Goal: Transaction & Acquisition: Purchase product/service

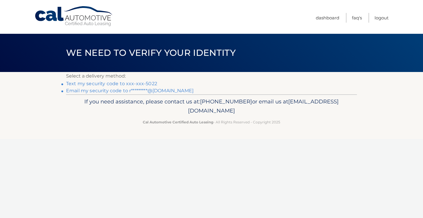
click at [122, 84] on link "Text my security code to xxx-xxx-5022" at bounding box center [111, 84] width 91 height 6
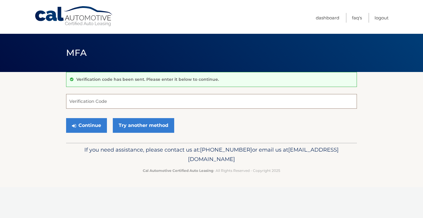
click at [114, 103] on input "Verification Code" at bounding box center [211, 101] width 291 height 15
type input "462312"
click at [87, 124] on button "Continue" at bounding box center [86, 125] width 41 height 15
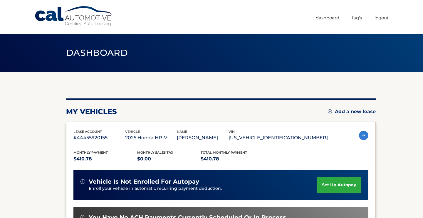
drag, startPoint x: 422, startPoint y: 114, endPoint x: 421, endPoint y: 138, distance: 23.8
click at [421, 138] on section "my vehicles Add a new lease lease account #44455920155 vehicle 2025 Honda HR-V …" at bounding box center [211, 191] width 423 height 239
drag, startPoint x: 421, startPoint y: 138, endPoint x: 421, endPoint y: 131, distance: 6.8
click at [421, 132] on section "my vehicles Add a new lease lease account #44455920155 vehicle 2025 Honda HR-V …" at bounding box center [211, 191] width 423 height 239
drag, startPoint x: 421, startPoint y: 131, endPoint x: 421, endPoint y: 146, distance: 15.3
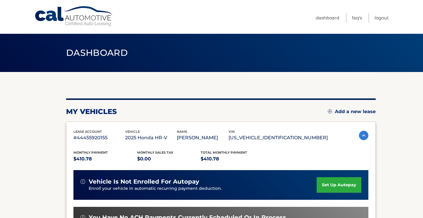
click at [421, 146] on section "my vehicles Add a new lease lease account #44455920155 vehicle 2025 Honda HR-V …" at bounding box center [211, 191] width 423 height 239
drag, startPoint x: 420, startPoint y: 117, endPoint x: 422, endPoint y: 138, distance: 21.0
click at [422, 138] on section "my vehicles Add a new lease lease account #44455920155 vehicle 2025 Honda HR-V …" at bounding box center [211, 191] width 423 height 239
drag, startPoint x: 421, startPoint y: 81, endPoint x: 421, endPoint y: 124, distance: 43.2
click at [421, 124] on section "my vehicles Add a new lease lease account #44455920155 vehicle 2025 Honda HR-V …" at bounding box center [211, 191] width 423 height 239
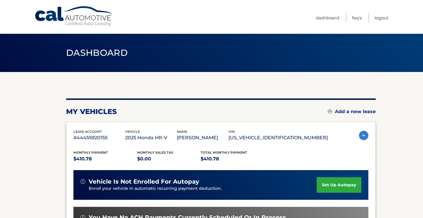
drag, startPoint x: 421, startPoint y: 124, endPoint x: 421, endPoint y: 151, distance: 27.0
click at [421, 151] on section "my vehicles Add a new lease lease account #44455920155 vehicle 2025 Honda HR-V …" at bounding box center [211, 191] width 423 height 239
drag, startPoint x: 421, startPoint y: 128, endPoint x: 421, endPoint y: 138, distance: 10.0
click at [421, 138] on section "my vehicles Add a new lease lease account #44455920155 vehicle 2025 Honda HR-V …" at bounding box center [211, 191] width 423 height 239
drag, startPoint x: 421, startPoint y: 138, endPoint x: 417, endPoint y: 173, distance: 35.2
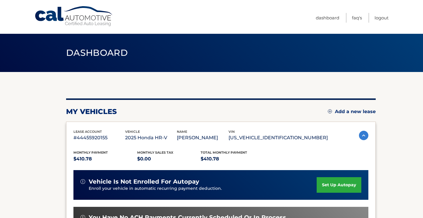
click at [417, 173] on section "my vehicles Add a new lease lease account #44455920155 vehicle 2025 Honda HR-V …" at bounding box center [211, 191] width 423 height 239
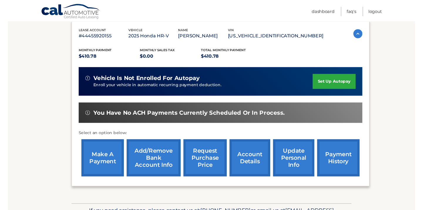
scroll to position [98, 0]
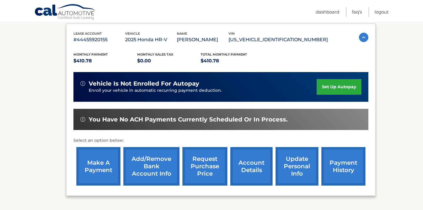
click at [254, 168] on link "account details" at bounding box center [251, 166] width 42 height 38
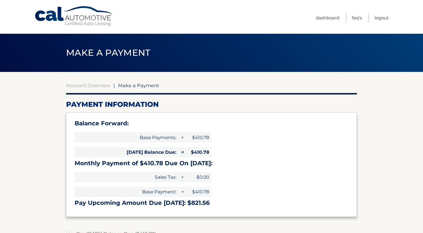
select select "ZmYxOGZkMDQtMzFkMi00MGMxLWEzODYtZmE0OGQyY2I2NDEz"
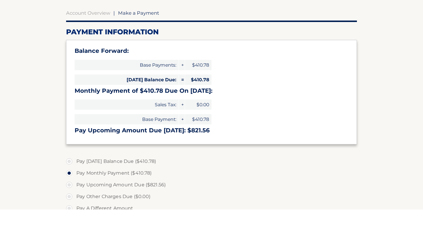
scroll to position [51, 0]
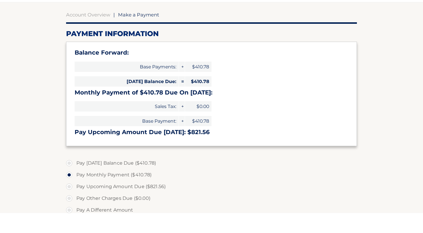
click at [69, 177] on label "Pay [DATE] Balance Due ($410.78)" at bounding box center [211, 183] width 291 height 12
click at [69, 177] on input "Pay [DATE] Balance Due ($410.78)" at bounding box center [71, 181] width 6 height 9
radio input "true"
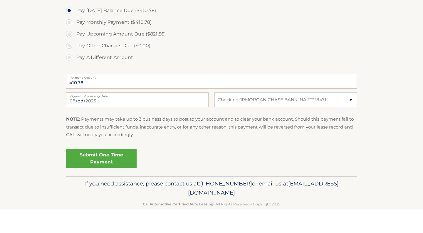
scroll to position [201, 0]
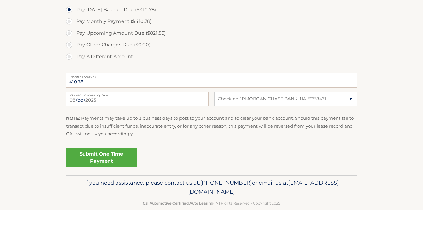
click at [104, 172] on link "Submit One Time Payment" at bounding box center [101, 181] width 71 height 19
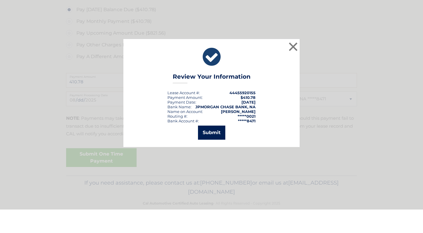
click at [212, 149] on button "Submit" at bounding box center [211, 156] width 27 height 14
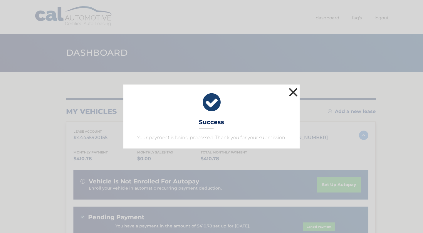
click at [294, 86] on button "×" at bounding box center [293, 92] width 12 height 12
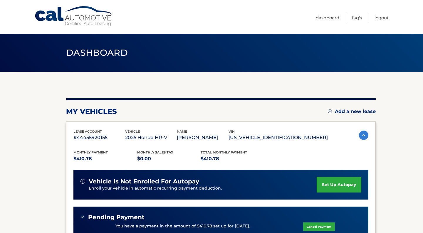
click at [406, 175] on section "my vehicles Add a new lease lease account #44455920155 vehicle 2025 Honda HR-V …" at bounding box center [211, 197] width 423 height 251
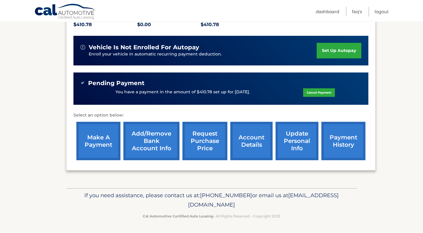
scroll to position [133, 0]
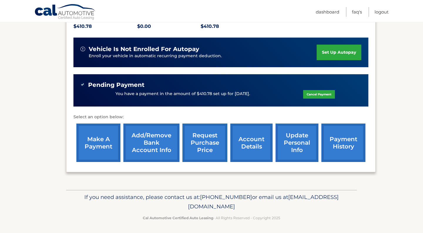
click at [336, 141] on link "payment history" at bounding box center [343, 143] width 44 height 38
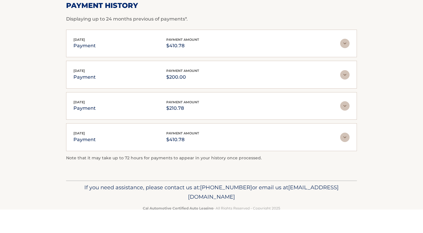
scroll to position [91, 0]
click at [346, 62] on img at bounding box center [344, 66] width 9 height 9
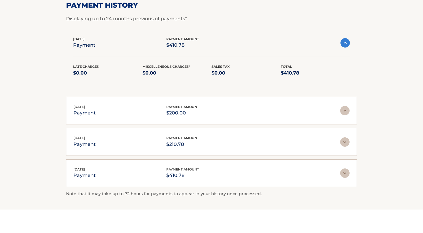
click at [346, 62] on img at bounding box center [345, 66] width 9 height 9
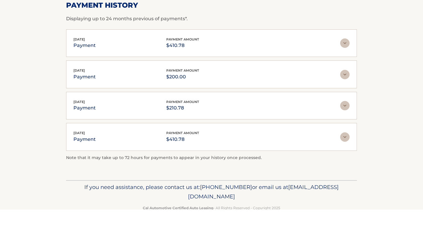
click at [383, 82] on section "Account Details | #44455920155 Back to Dashboard Payment History Displaying up …" at bounding box center [211, 92] width 423 height 222
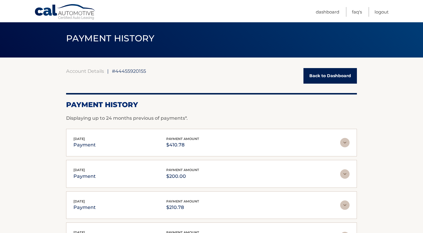
scroll to position [6, 0]
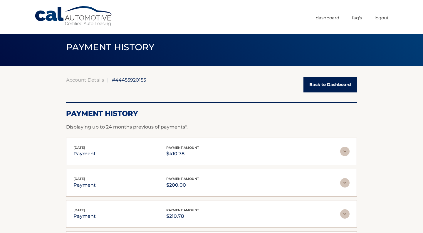
click at [293, 36] on header "PAYMENT HISTORY" at bounding box center [211, 47] width 291 height 38
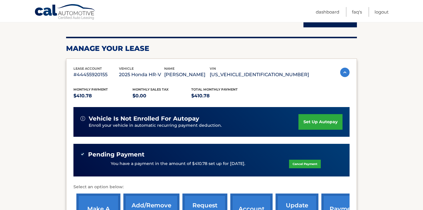
scroll to position [79, 0]
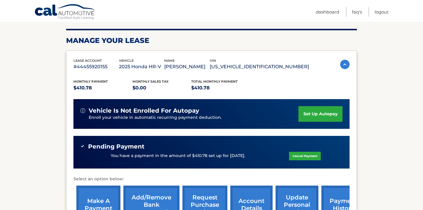
drag, startPoint x: 418, startPoint y: 76, endPoint x: 412, endPoint y: 88, distance: 12.4
drag, startPoint x: 405, startPoint y: 118, endPoint x: 405, endPoint y: 74, distance: 43.5
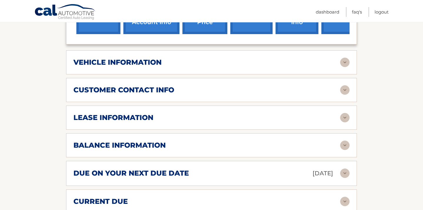
scroll to position [270, 0]
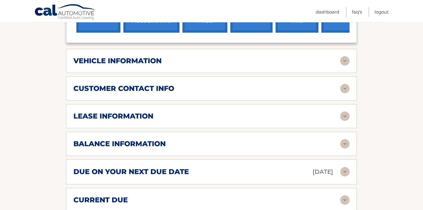
drag, startPoint x: 405, startPoint y: 74, endPoint x: 406, endPoint y: 63, distance: 11.8
click at [406, 63] on section "Account Details | #44455920155 Back to Dashboard Manage Your Lease lease accoun…" at bounding box center [211, 70] width 423 height 536
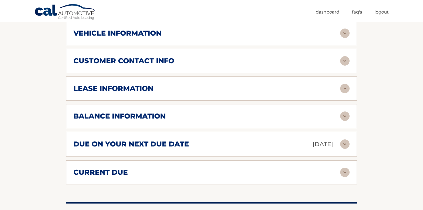
scroll to position [299, 0]
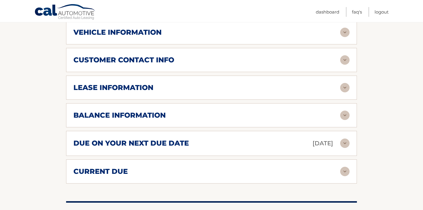
click at [346, 171] on img at bounding box center [344, 171] width 9 height 9
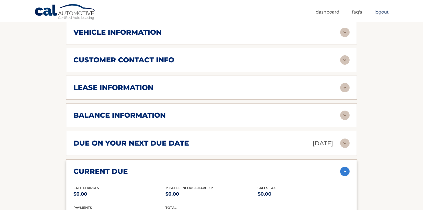
click at [382, 10] on link "Logout" at bounding box center [382, 12] width 14 height 10
